Goal: Navigation & Orientation: Find specific page/section

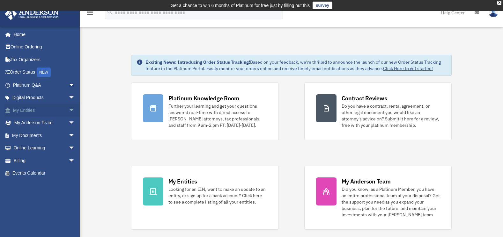
click at [69, 110] on span "arrow_drop_down" at bounding box center [75, 110] width 13 height 13
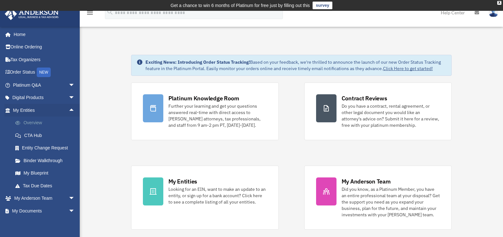
click at [37, 121] on link "Overview" at bounding box center [47, 123] width 76 height 13
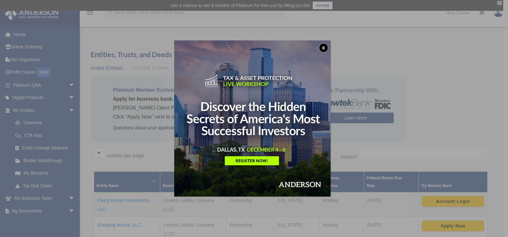
click at [323, 48] on button "x" at bounding box center [324, 48] width 10 height 10
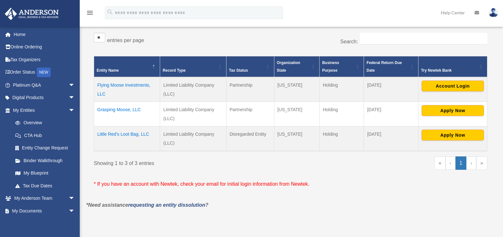
scroll to position [128, 0]
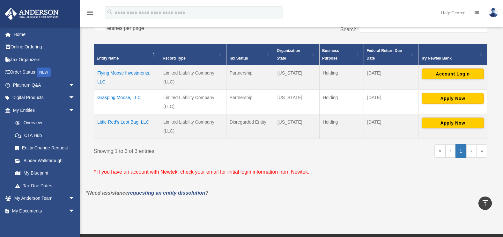
click at [104, 72] on td "Flying Moose Investments, LLC" at bounding box center [127, 77] width 66 height 25
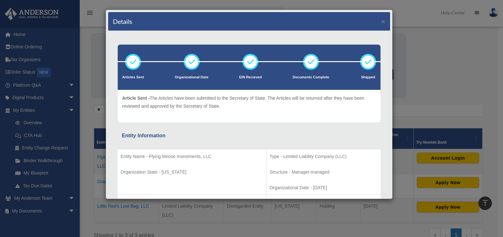
scroll to position [32, 0]
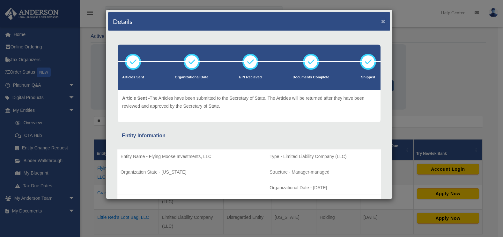
click at [381, 21] on button "×" at bounding box center [383, 21] width 4 height 7
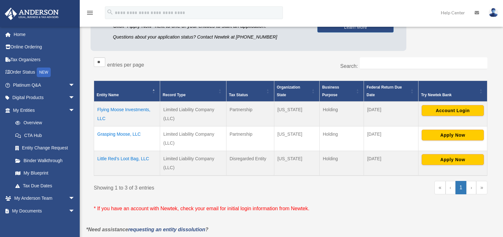
scroll to position [96, 0]
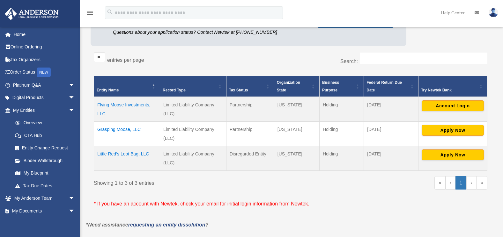
click at [121, 131] on td "Grasping Moose, LLC" at bounding box center [127, 134] width 66 height 25
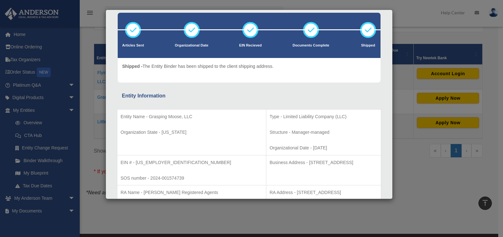
scroll to position [0, 0]
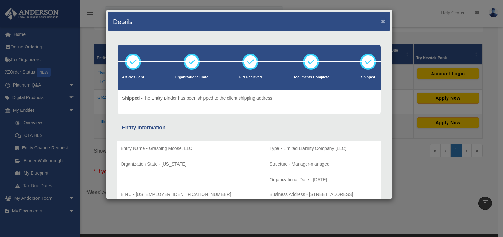
click at [381, 21] on button "×" at bounding box center [383, 21] width 4 height 7
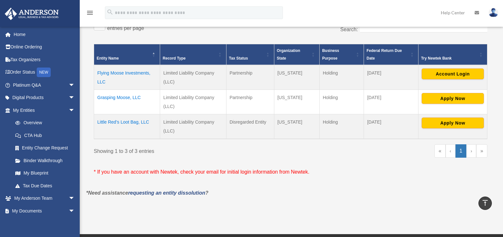
click at [125, 123] on td "Little Red’s Loot Bag, LLC" at bounding box center [127, 127] width 66 height 25
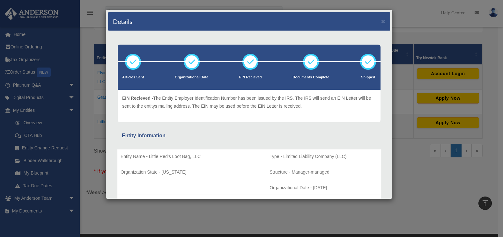
click at [40, 174] on div "Details × Articles Sent Organizational Date" at bounding box center [251, 118] width 503 height 237
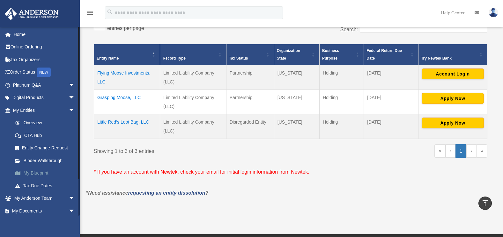
click at [38, 173] on link "My Blueprint" at bounding box center [47, 173] width 76 height 13
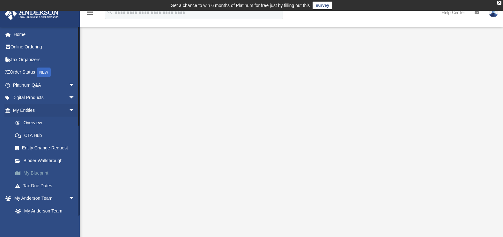
click at [40, 173] on link "My Blueprint" at bounding box center [47, 173] width 76 height 13
click at [47, 161] on link "Binder Walkthrough" at bounding box center [47, 160] width 76 height 13
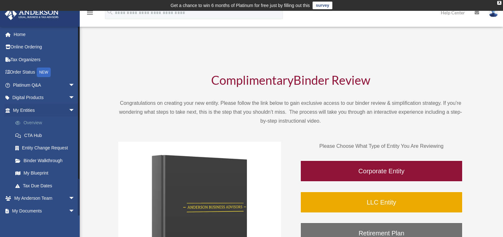
click at [37, 124] on link "Overview" at bounding box center [47, 123] width 76 height 13
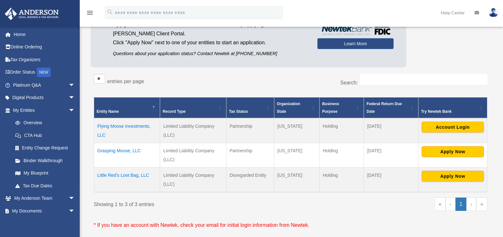
scroll to position [96, 0]
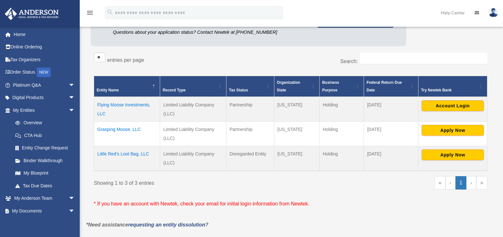
click at [109, 130] on td "Grasping Moose, LLC" at bounding box center [127, 134] width 66 height 25
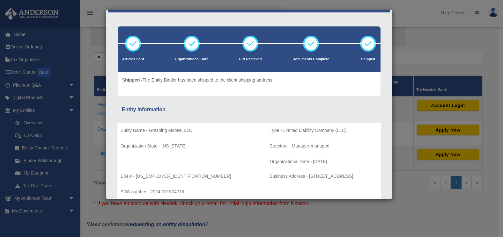
scroll to position [0, 0]
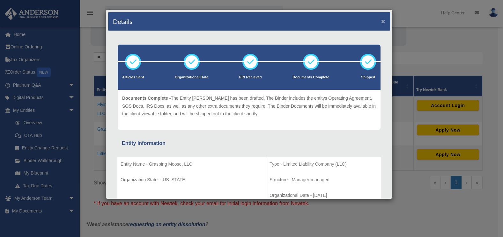
drag, startPoint x: 377, startPoint y: 22, endPoint x: 373, endPoint y: 23, distance: 3.7
click at [376, 22] on div "Details ×" at bounding box center [249, 21] width 282 height 19
click at [67, 210] on div "Details × Articles Sent Organizational Date" at bounding box center [251, 118] width 503 height 237
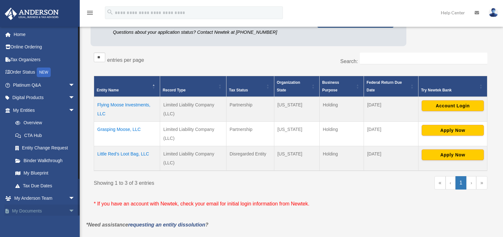
click at [69, 211] on span "arrow_drop_down" at bounding box center [75, 211] width 13 height 13
click at [69, 211] on span "arrow_drop_up" at bounding box center [75, 211] width 13 height 13
click at [69, 211] on span "arrow_drop_down" at bounding box center [75, 211] width 13 height 13
click at [30, 212] on link "My Documents arrow_drop_up" at bounding box center [44, 211] width 80 height 13
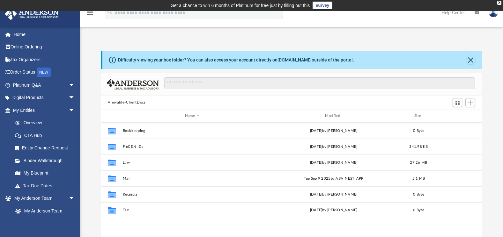
scroll to position [140, 377]
click at [45, 196] on link "My [PERSON_NAME] Team arrow_drop_down" at bounding box center [44, 198] width 80 height 13
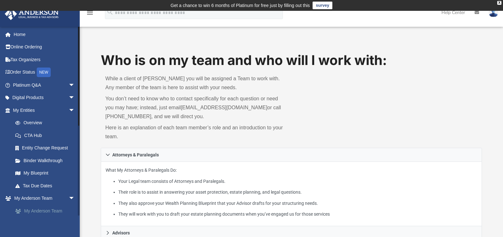
click at [42, 210] on link "My Anderson Team" at bounding box center [47, 211] width 76 height 13
